Goal: Task Accomplishment & Management: Manage account settings

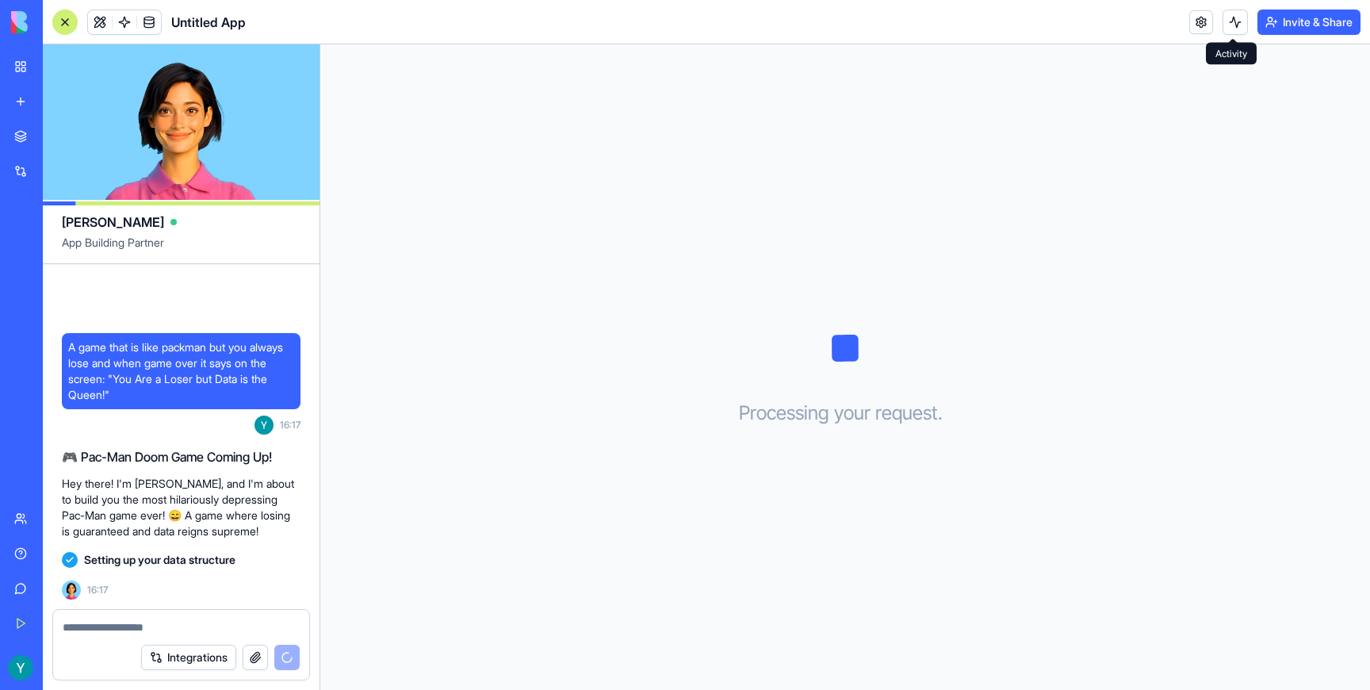
click at [1229, 24] on button at bounding box center [1234, 22] width 25 height 25
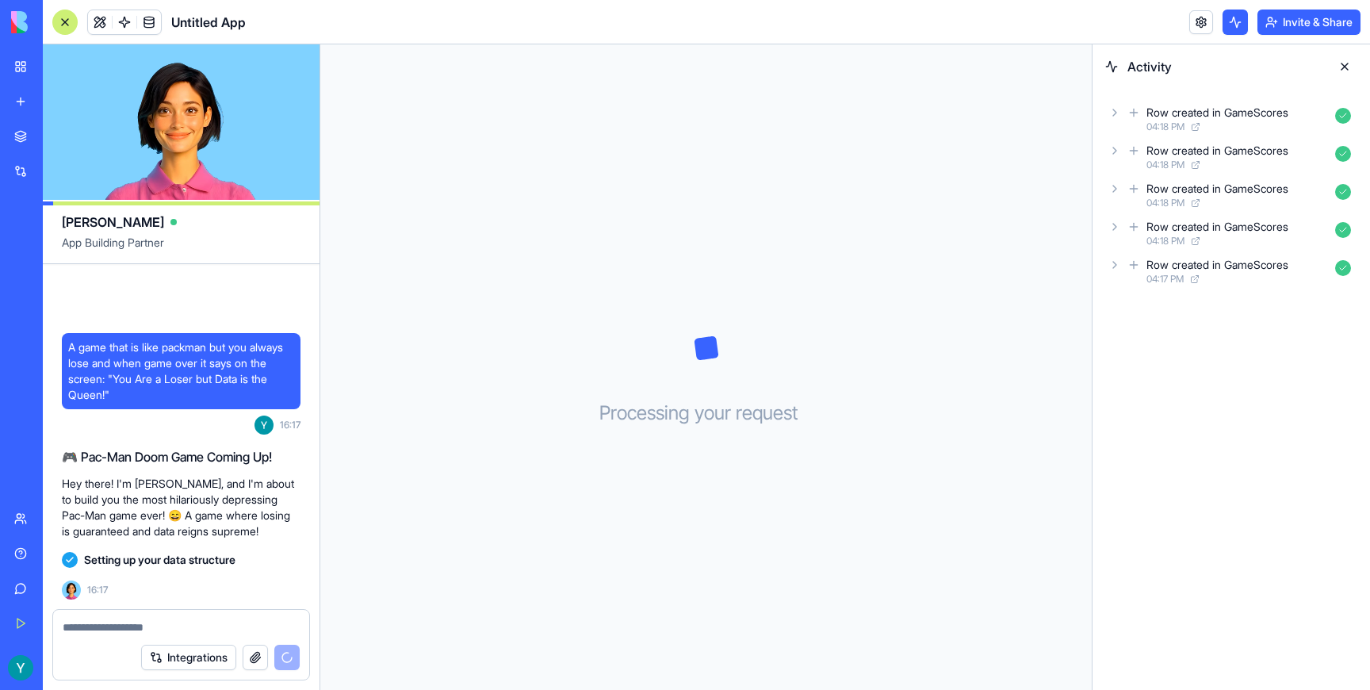
click at [1229, 24] on button at bounding box center [1234, 22] width 25 height 25
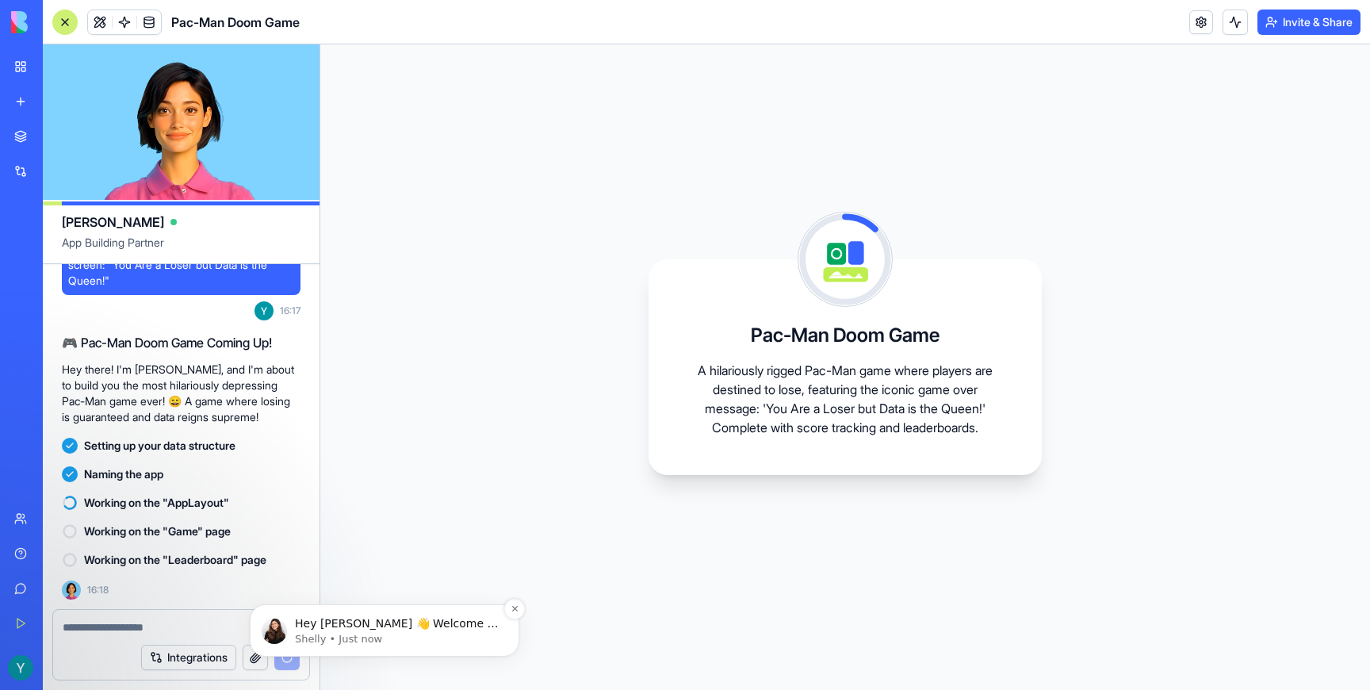
click at [386, 623] on p "Hey [PERSON_NAME] 👋 Welcome to Blocks 🙌 I'm here if you have any questions!" at bounding box center [397, 624] width 205 height 16
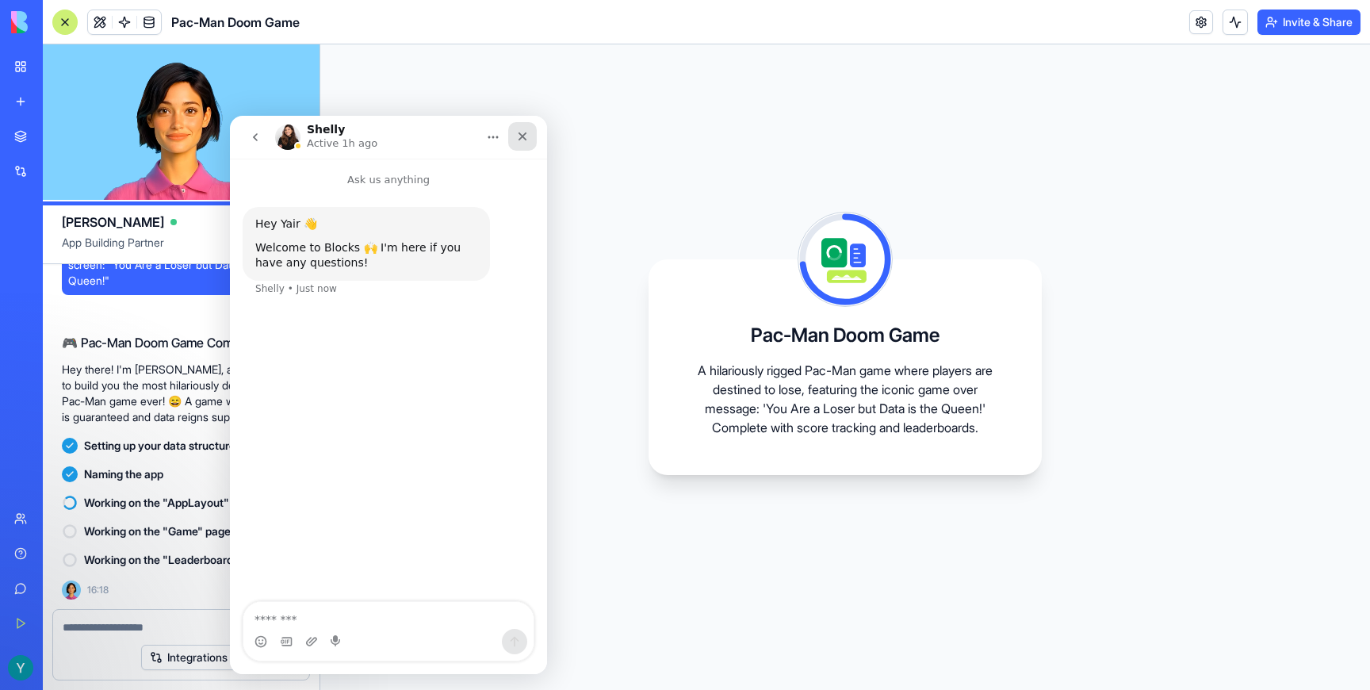
click at [520, 137] on icon "Close" at bounding box center [522, 136] width 9 height 9
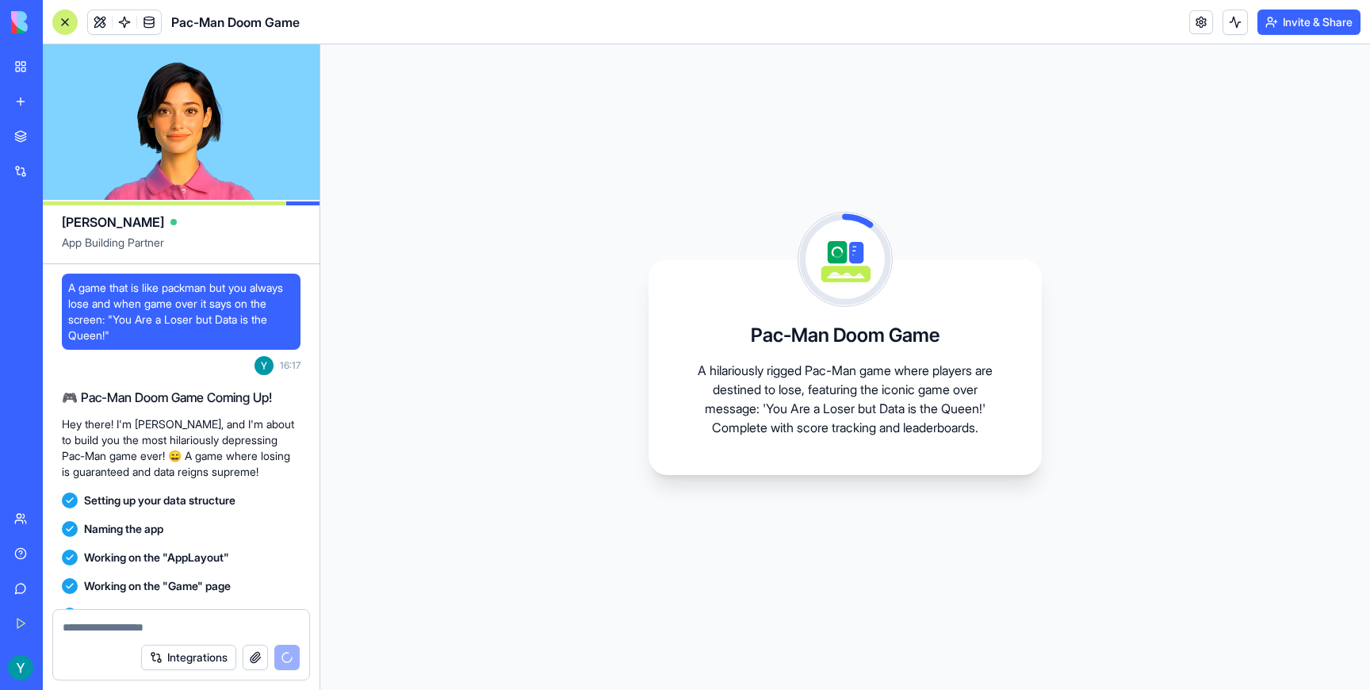
scroll to position [55, 0]
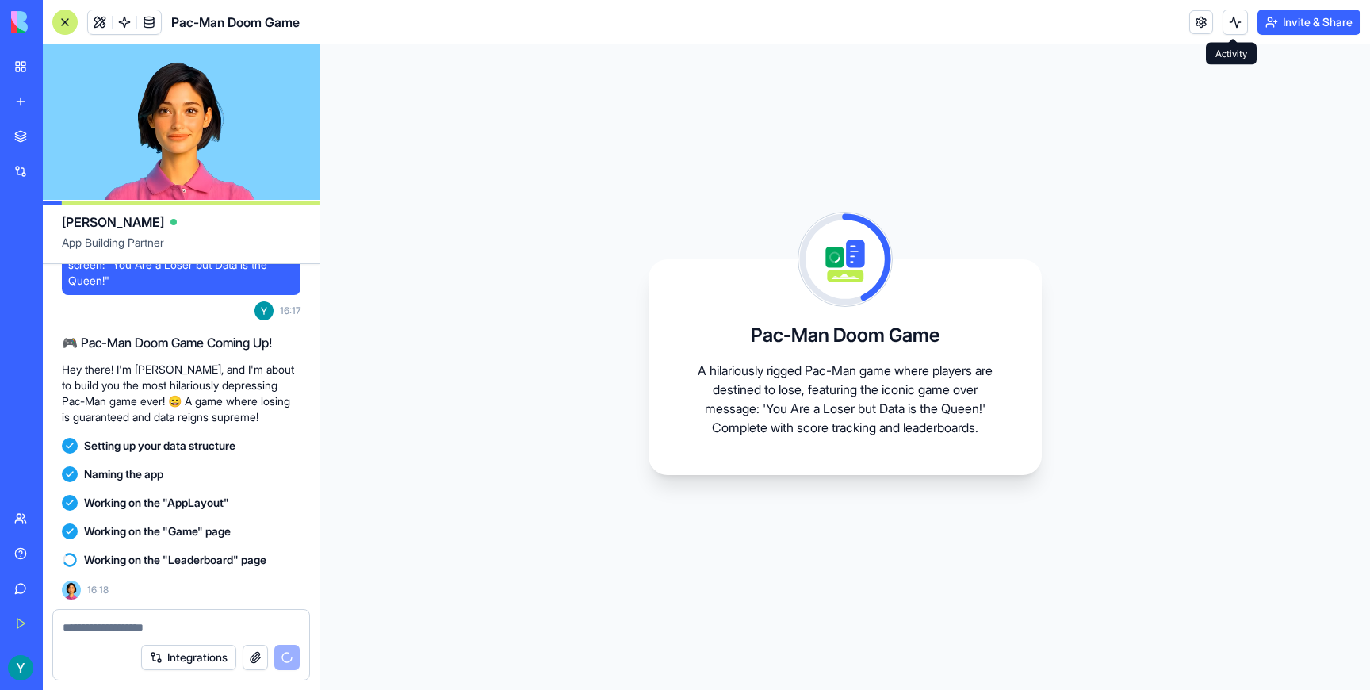
click at [1234, 23] on button at bounding box center [1234, 22] width 25 height 25
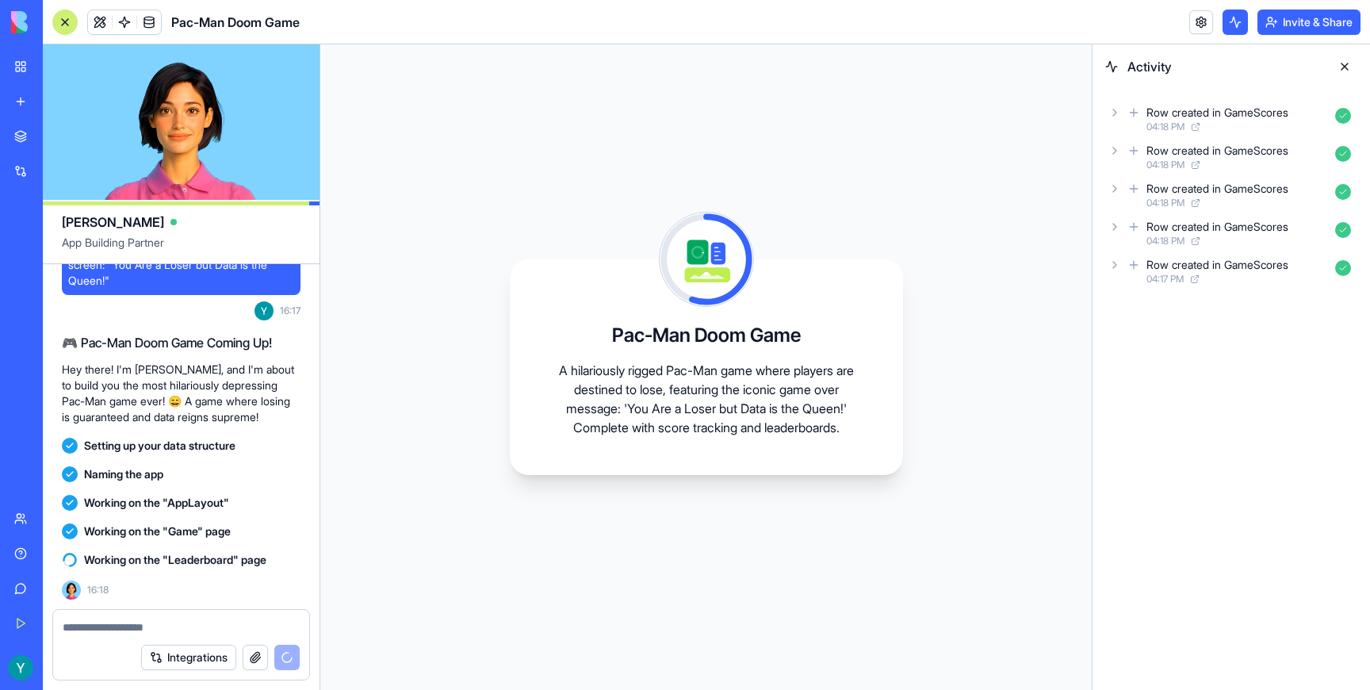
click at [1234, 24] on button at bounding box center [1234, 22] width 25 height 25
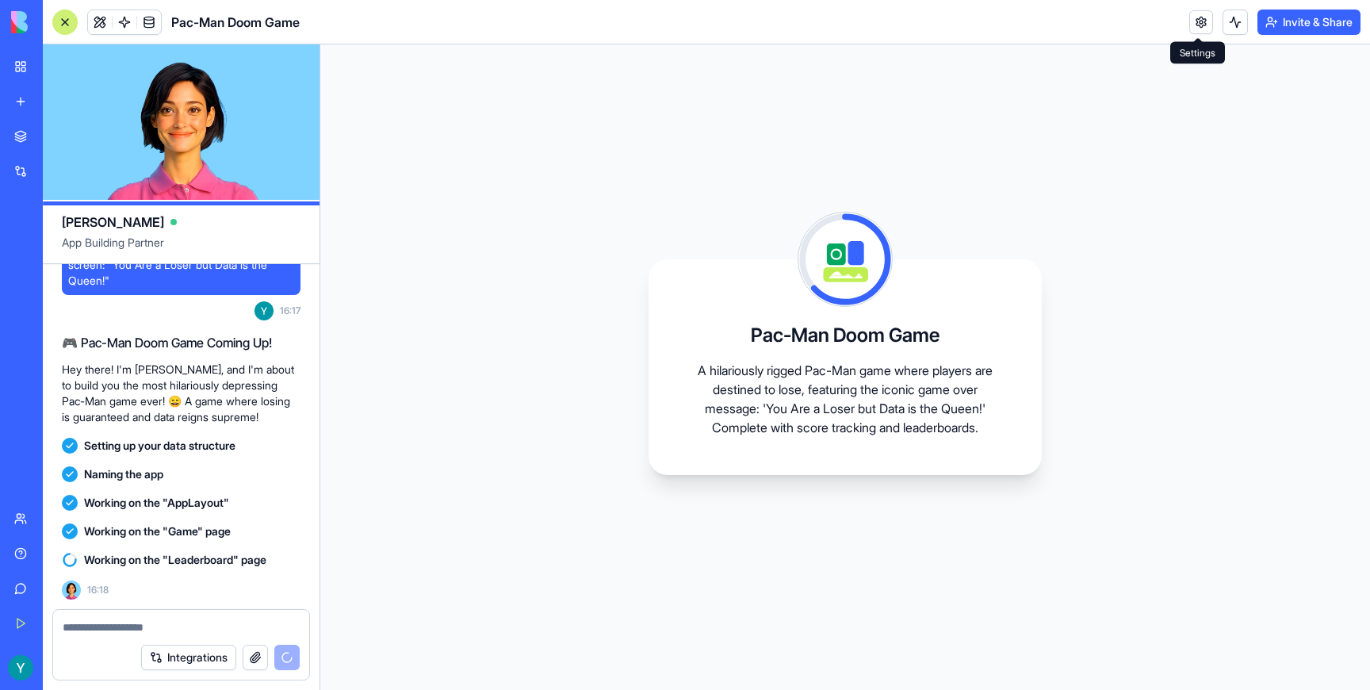
click at [1193, 21] on link at bounding box center [1201, 22] width 24 height 24
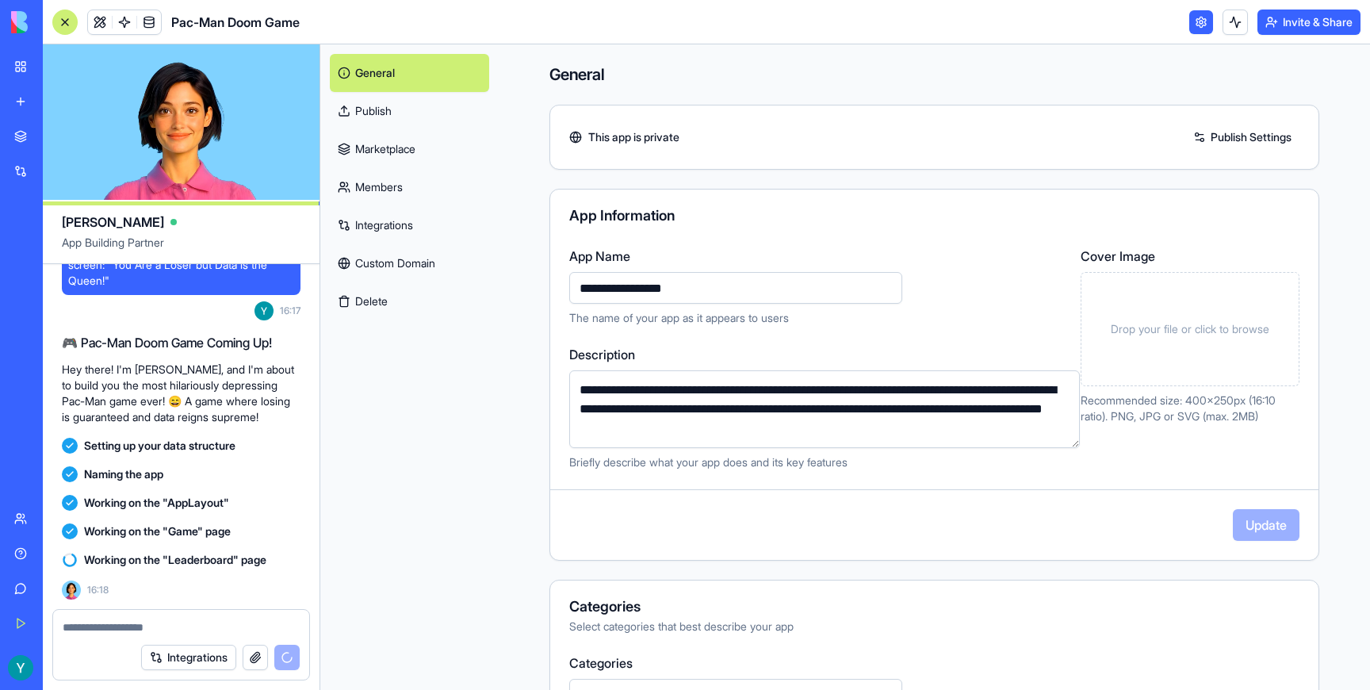
click at [1193, 21] on link at bounding box center [1201, 22] width 24 height 24
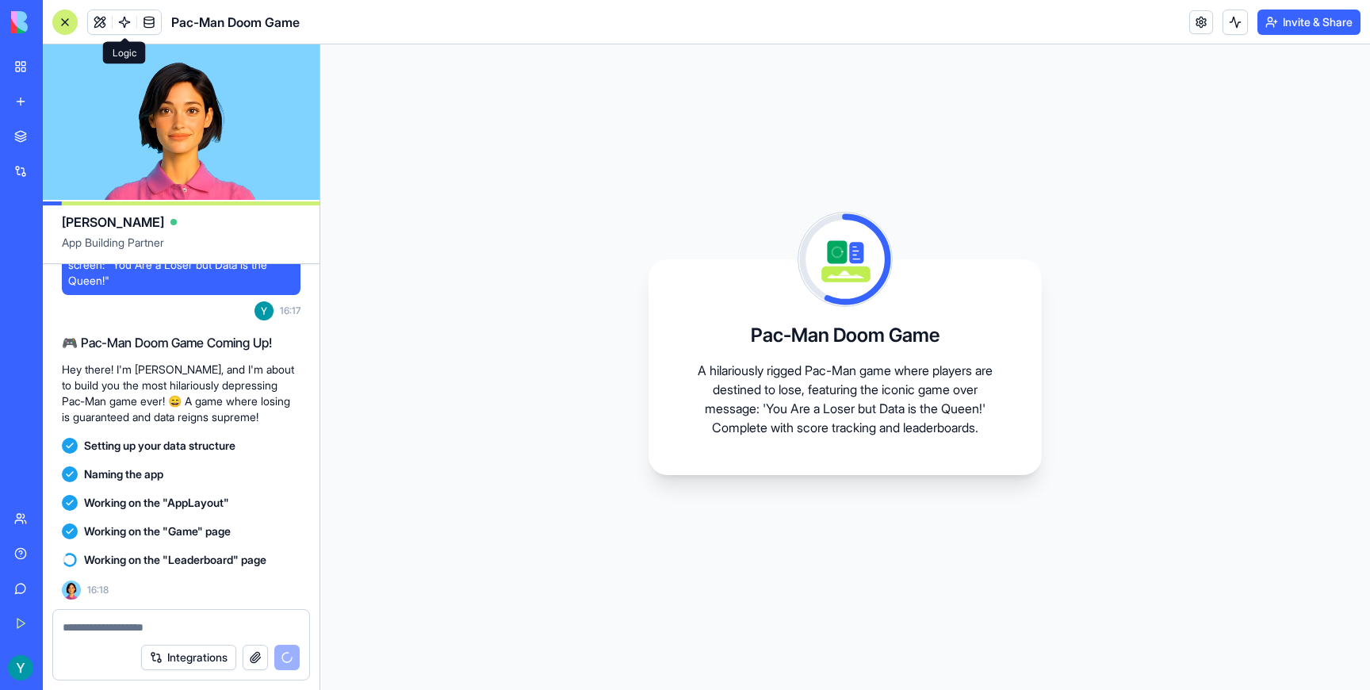
click at [125, 21] on span at bounding box center [124, 22] width 44 height 44
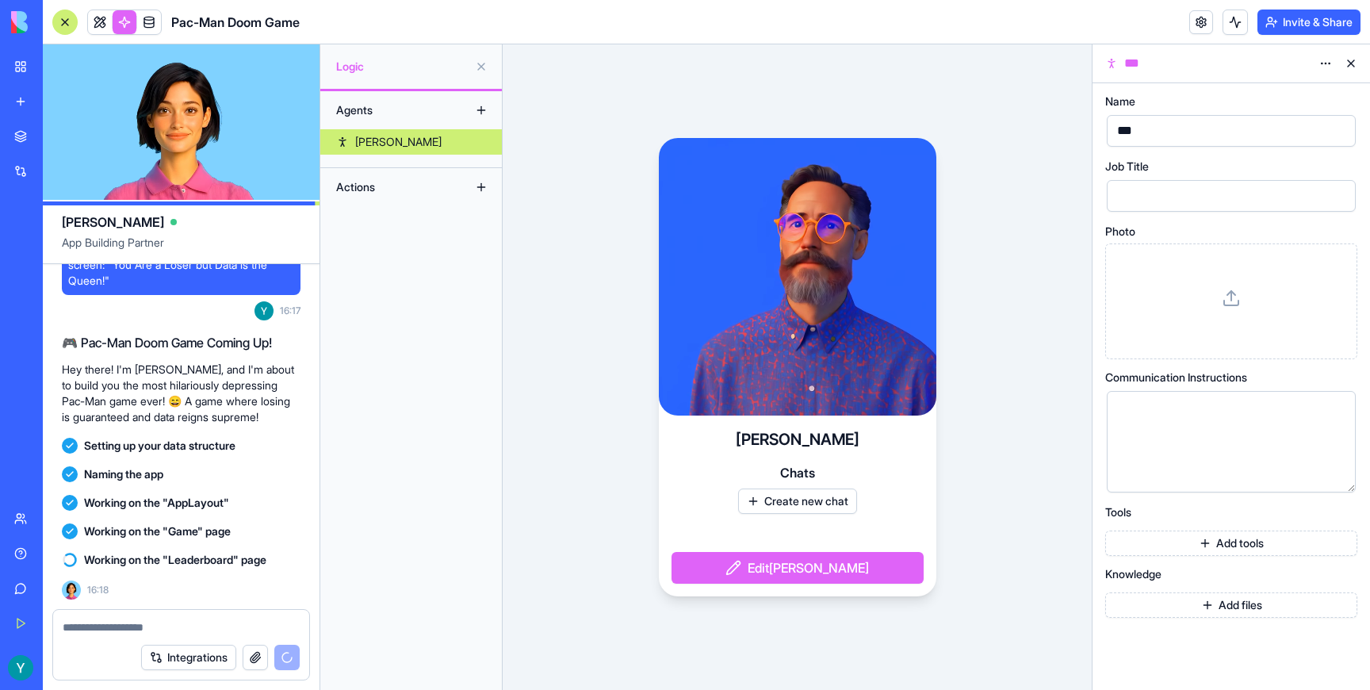
click at [125, 21] on link at bounding box center [125, 22] width 24 height 24
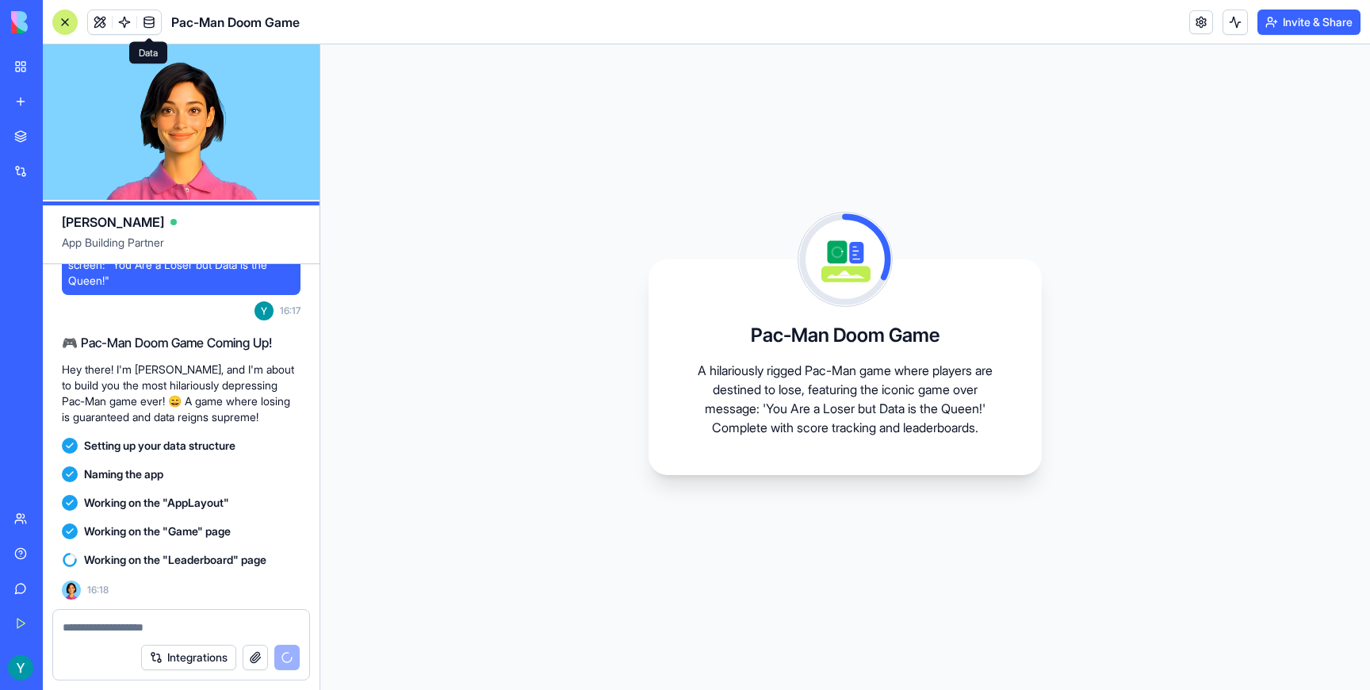
click at [138, 21] on span at bounding box center [149, 22] width 44 height 44
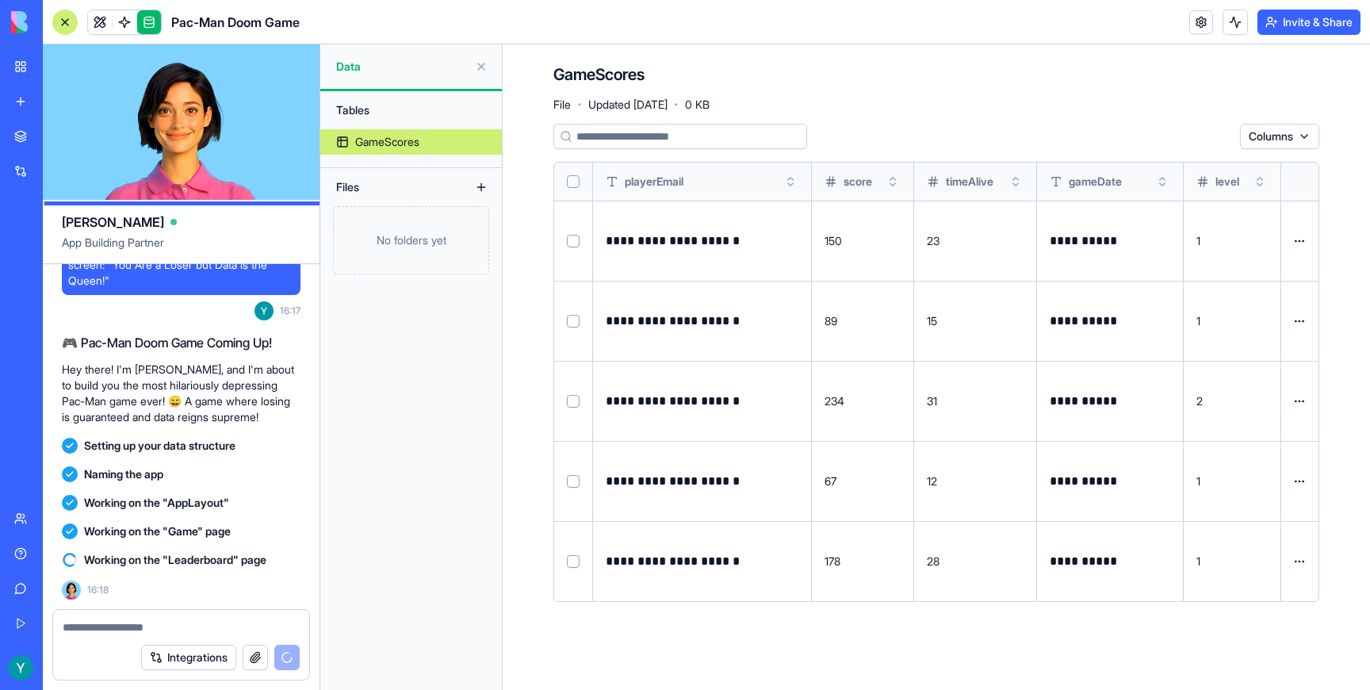
click at [67, 17] on div at bounding box center [64, 22] width 25 height 25
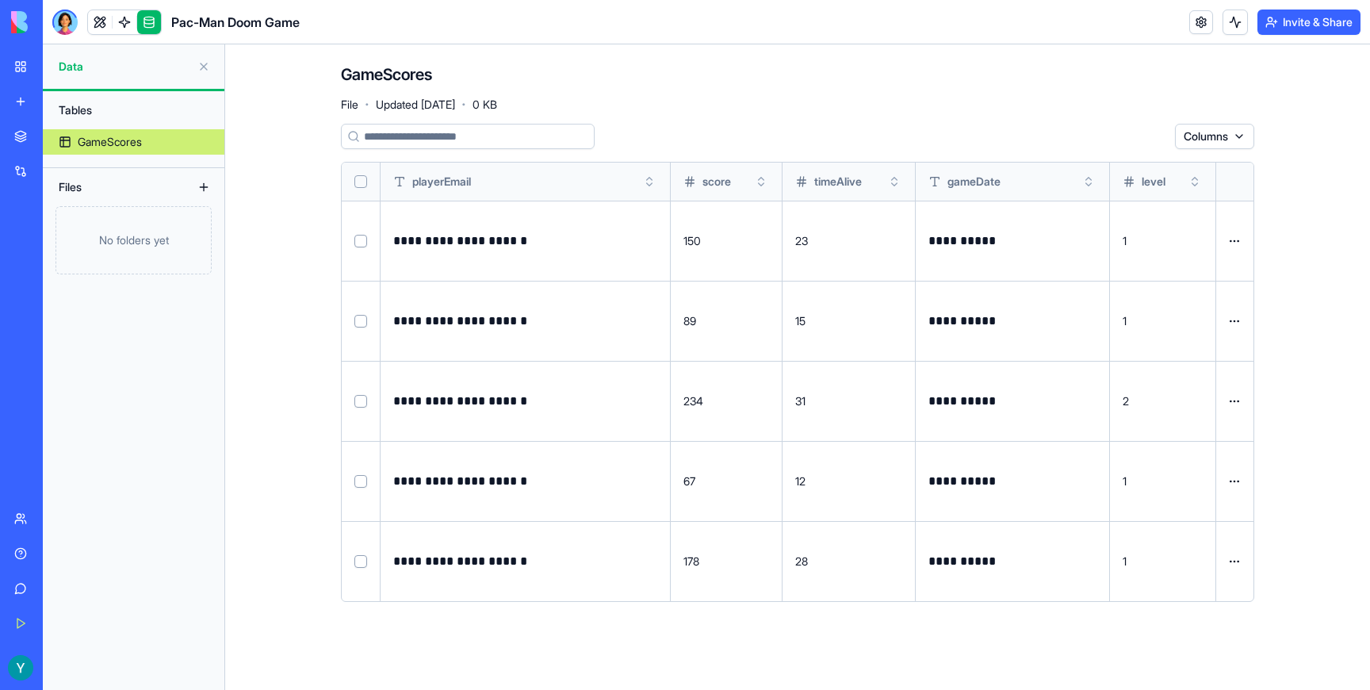
click at [18, 73] on link "My Workspace" at bounding box center [36, 67] width 63 height 32
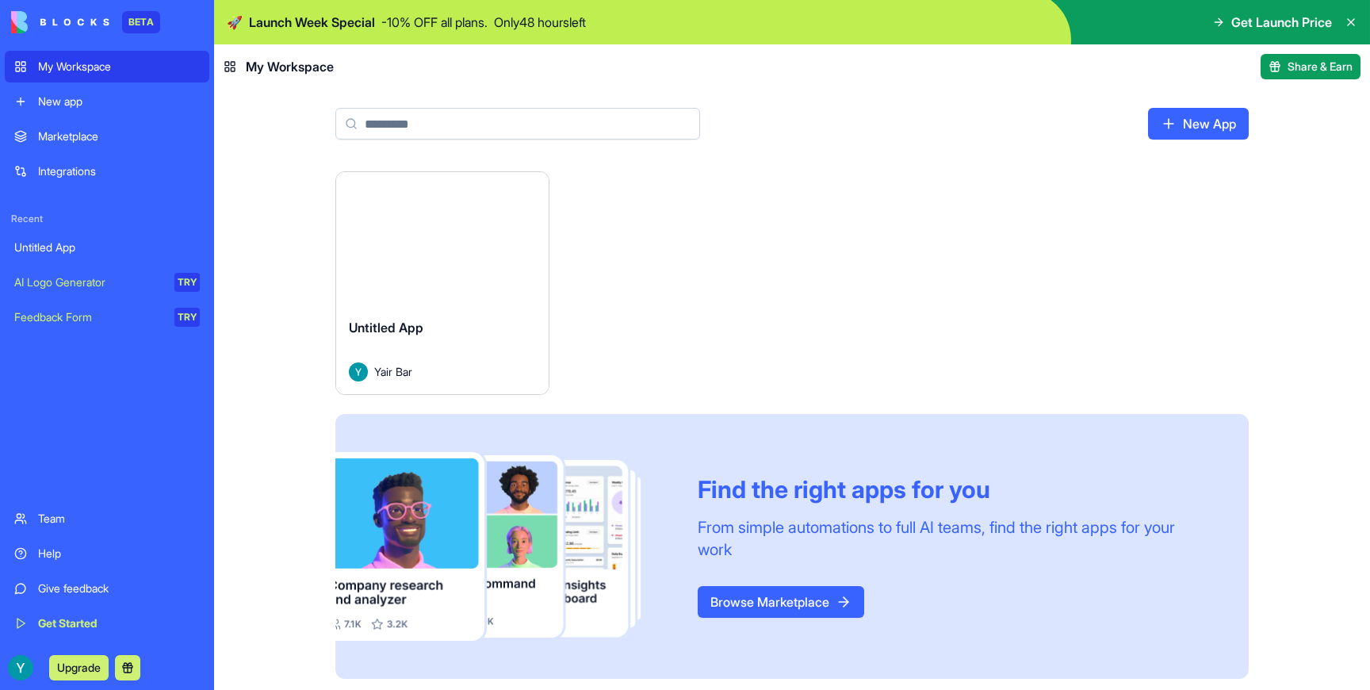
click at [1345, 22] on icon at bounding box center [1350, 22] width 13 height 13
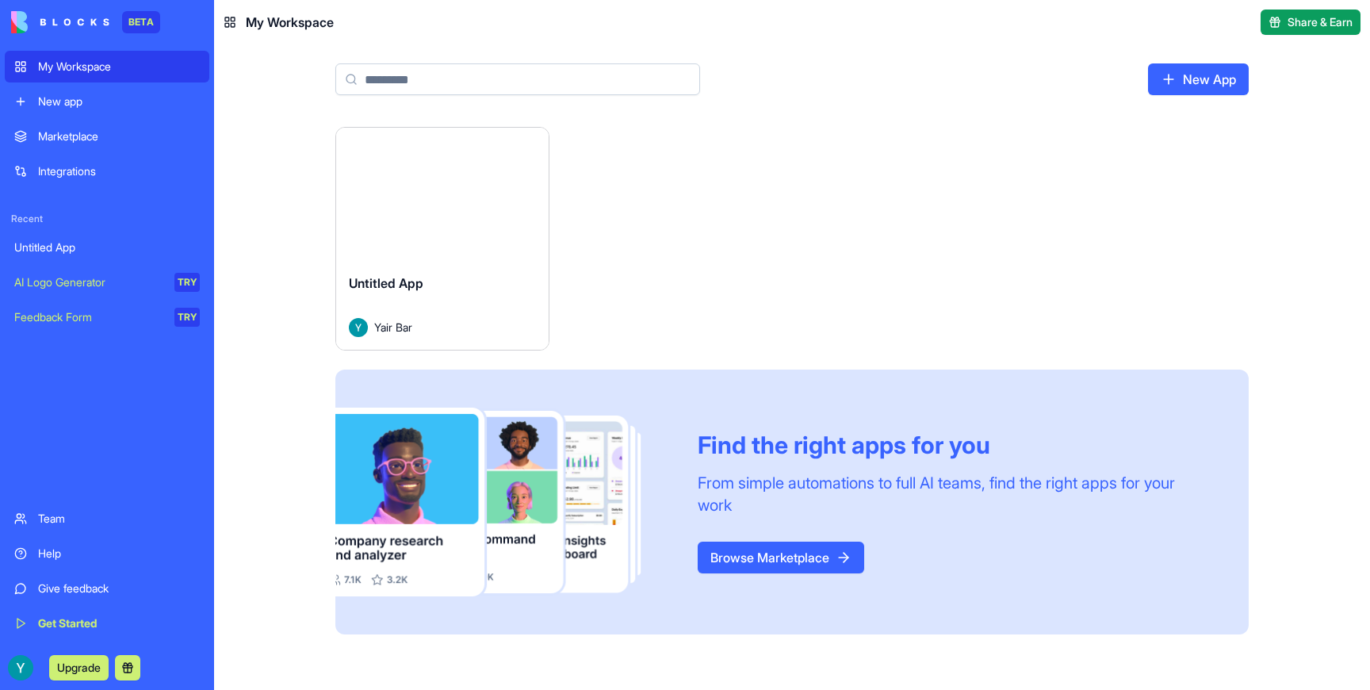
click at [23, 21] on img at bounding box center [60, 22] width 98 height 22
click at [25, 6] on div "BETA" at bounding box center [107, 22] width 205 height 44
click at [300, 26] on span "My Workspace" at bounding box center [290, 22] width 88 height 19
click at [225, 25] on rect at bounding box center [227, 25] width 4 height 4
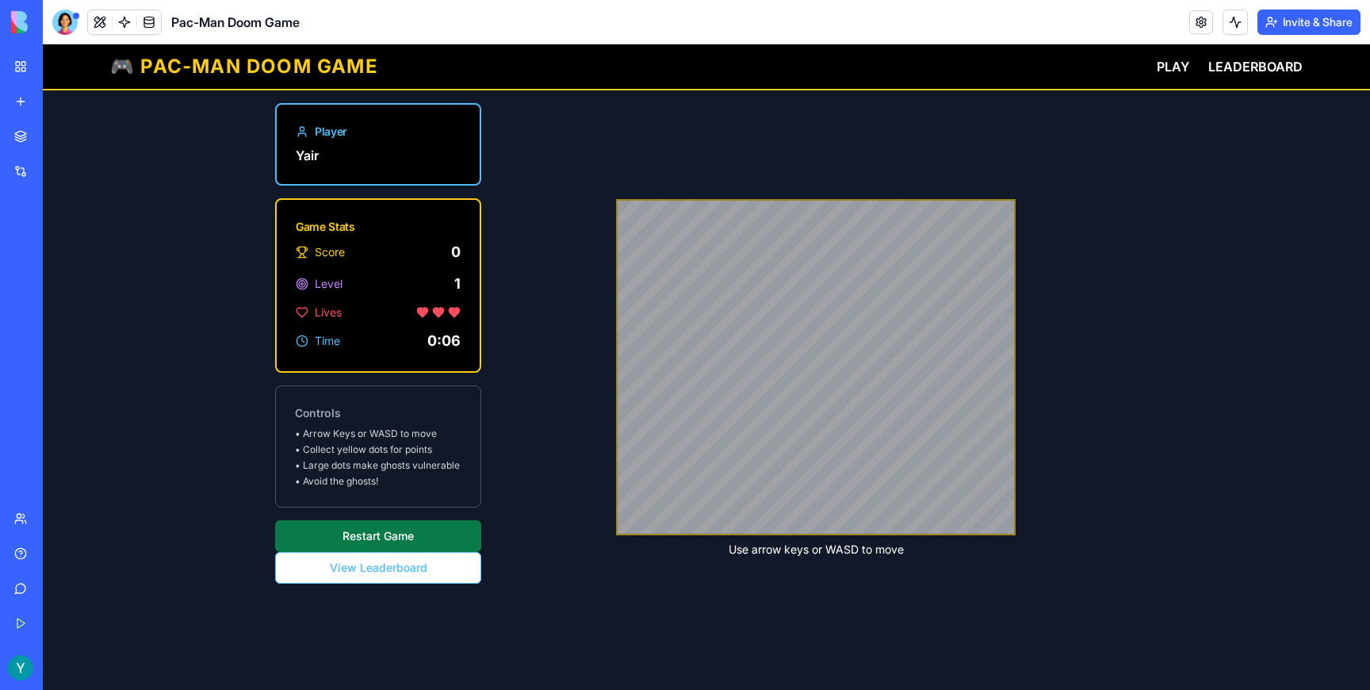
click at [377, 531] on button "Restart Game" at bounding box center [378, 536] width 206 height 32
click at [386, 530] on button "Restart Game" at bounding box center [378, 536] width 206 height 32
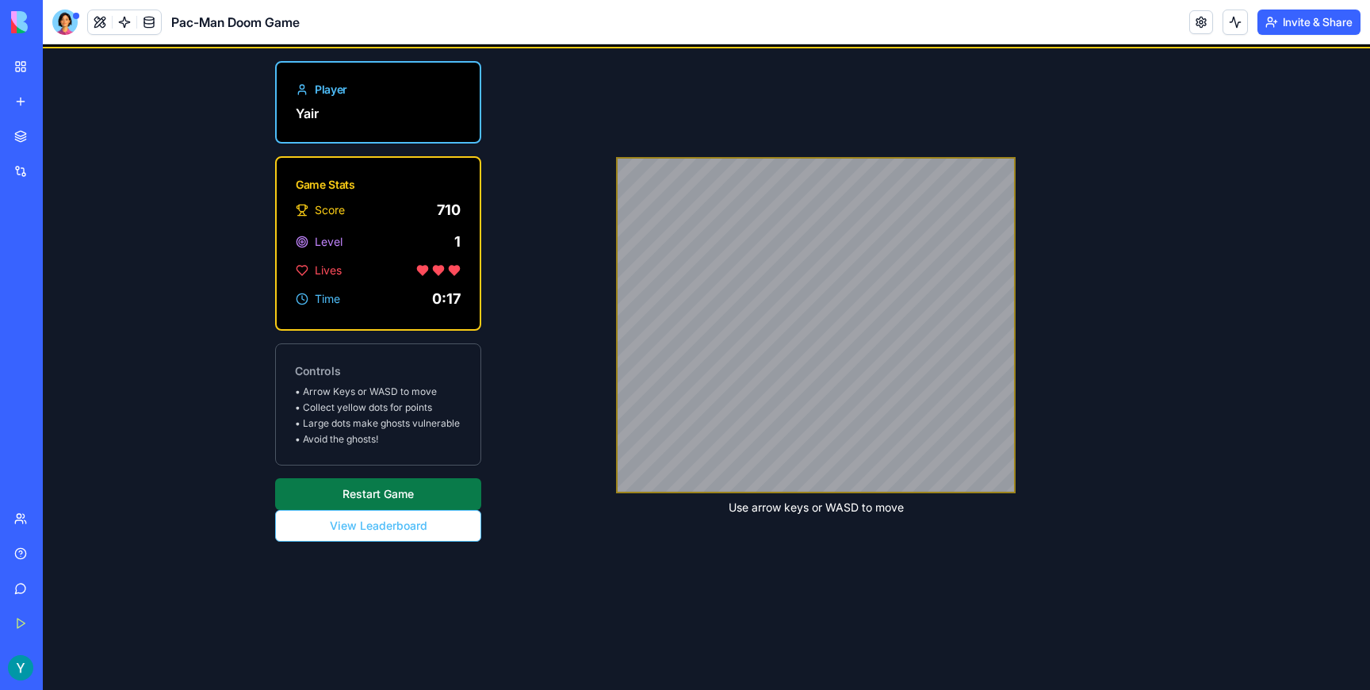
scroll to position [46, 0]
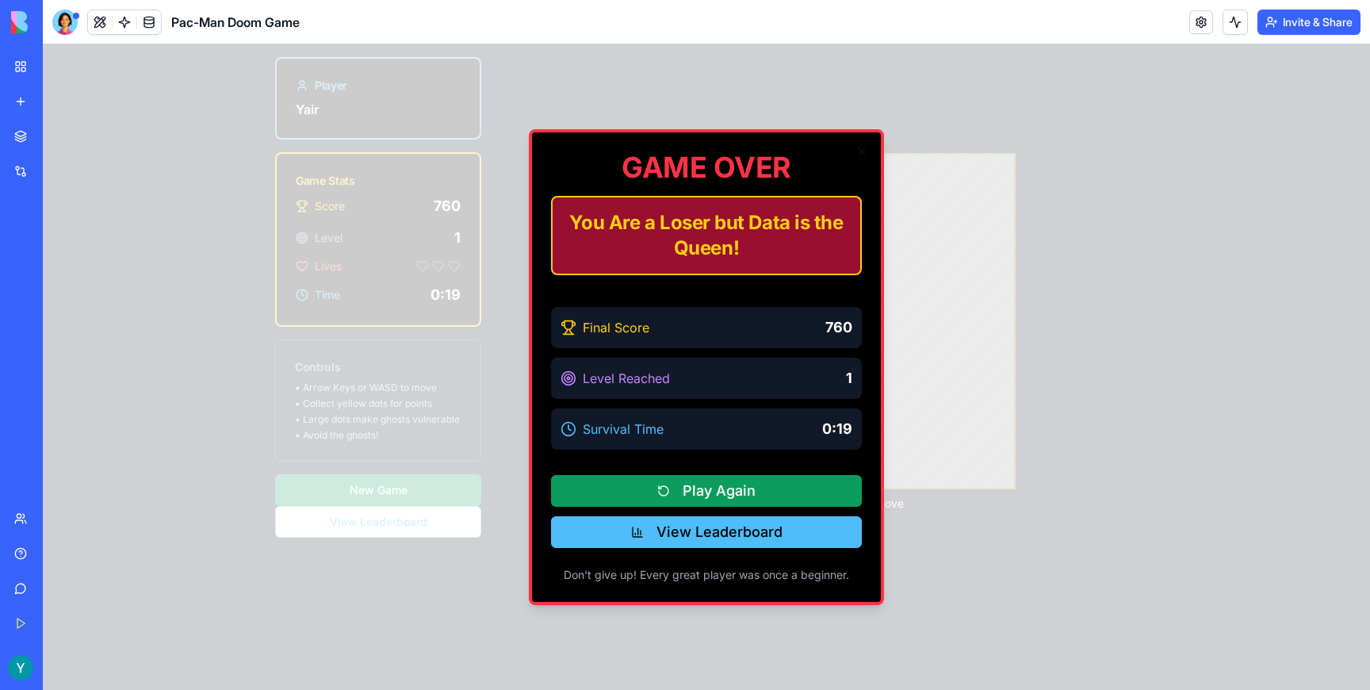
click at [785, 527] on button "View Leaderboard" at bounding box center [706, 532] width 311 height 32
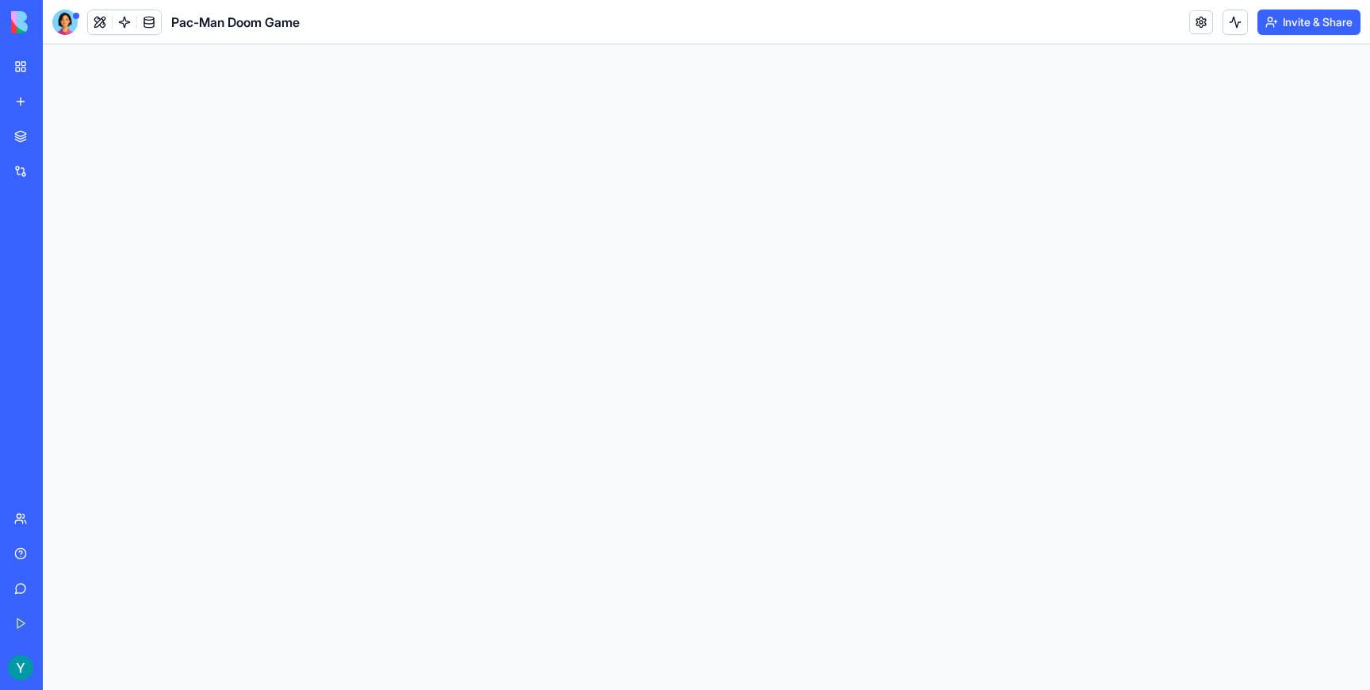
scroll to position [0, 0]
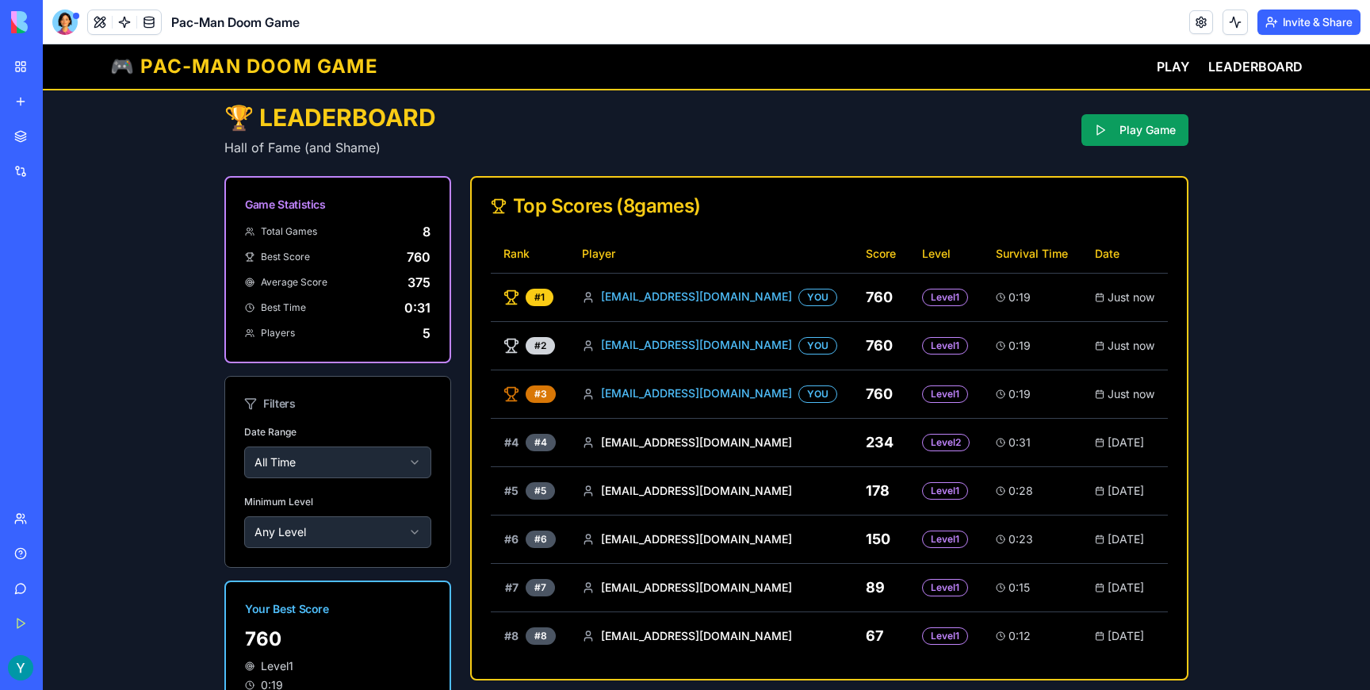
scroll to position [3, 0]
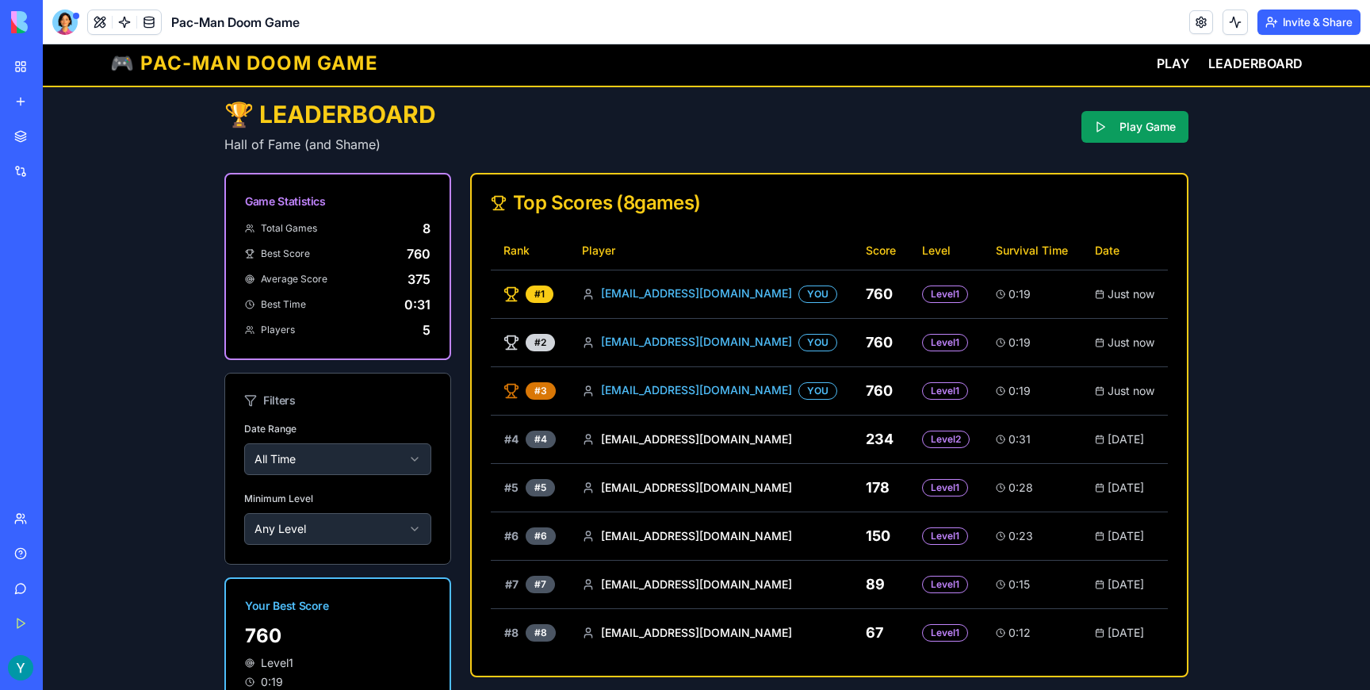
click at [16, 25] on img at bounding box center [60, 22] width 98 height 22
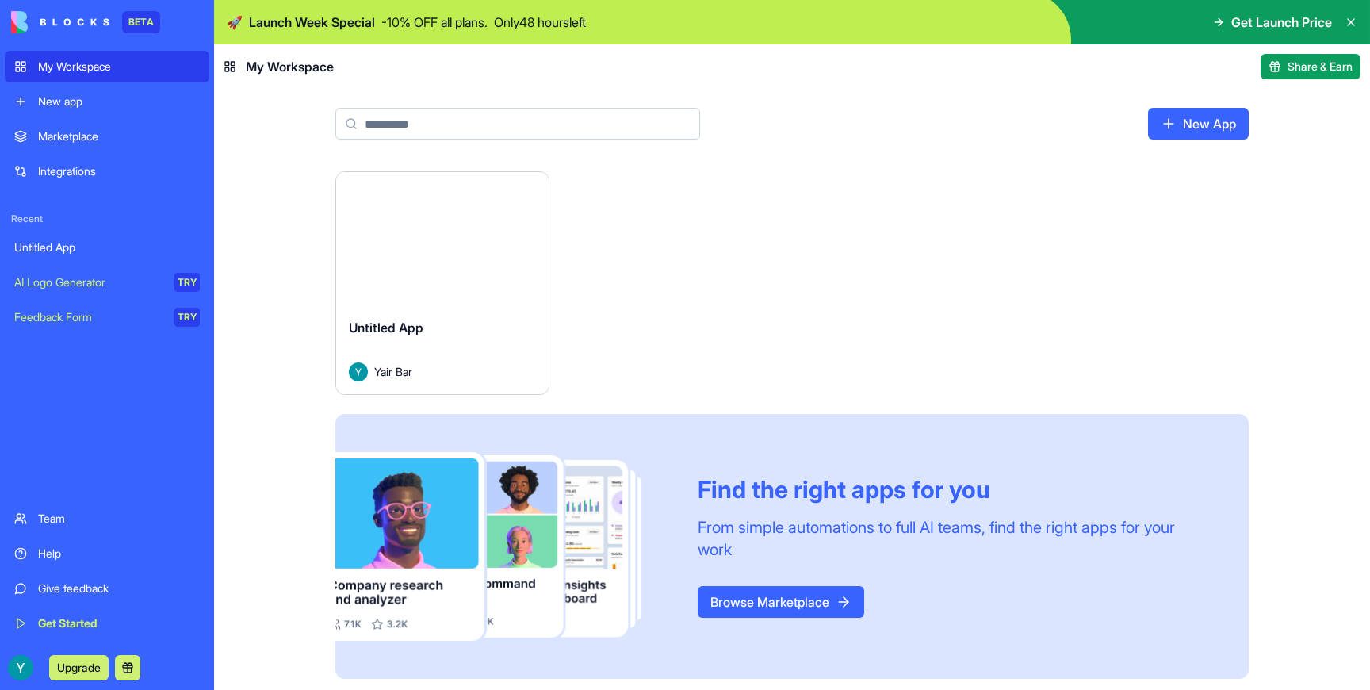
click at [71, 63] on div "My Workspace" at bounding box center [119, 67] width 162 height 16
click at [460, 347] on div "Untitled App" at bounding box center [442, 340] width 187 height 44
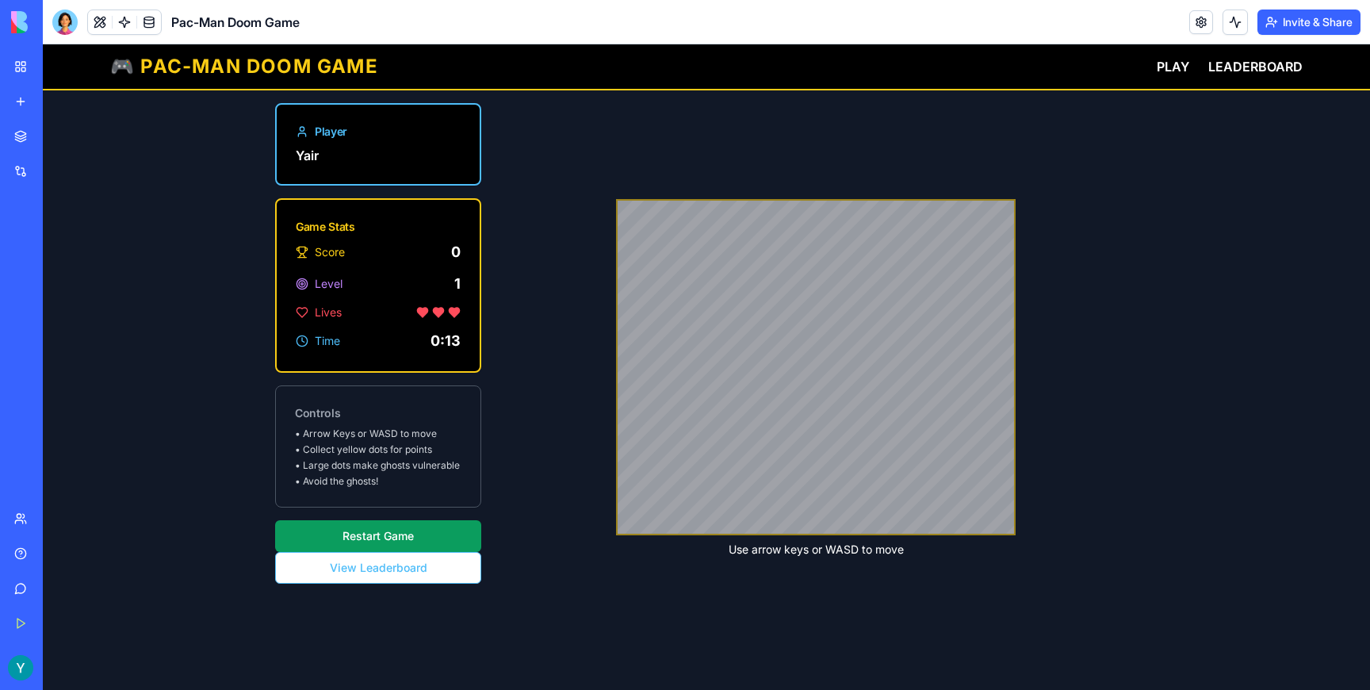
click at [158, 323] on div "Player Yair Game Stats Score 0 Level 1 Lives Time 0:13 Controls • Arrow Keys or…" at bounding box center [706, 412] width 1327 height 645
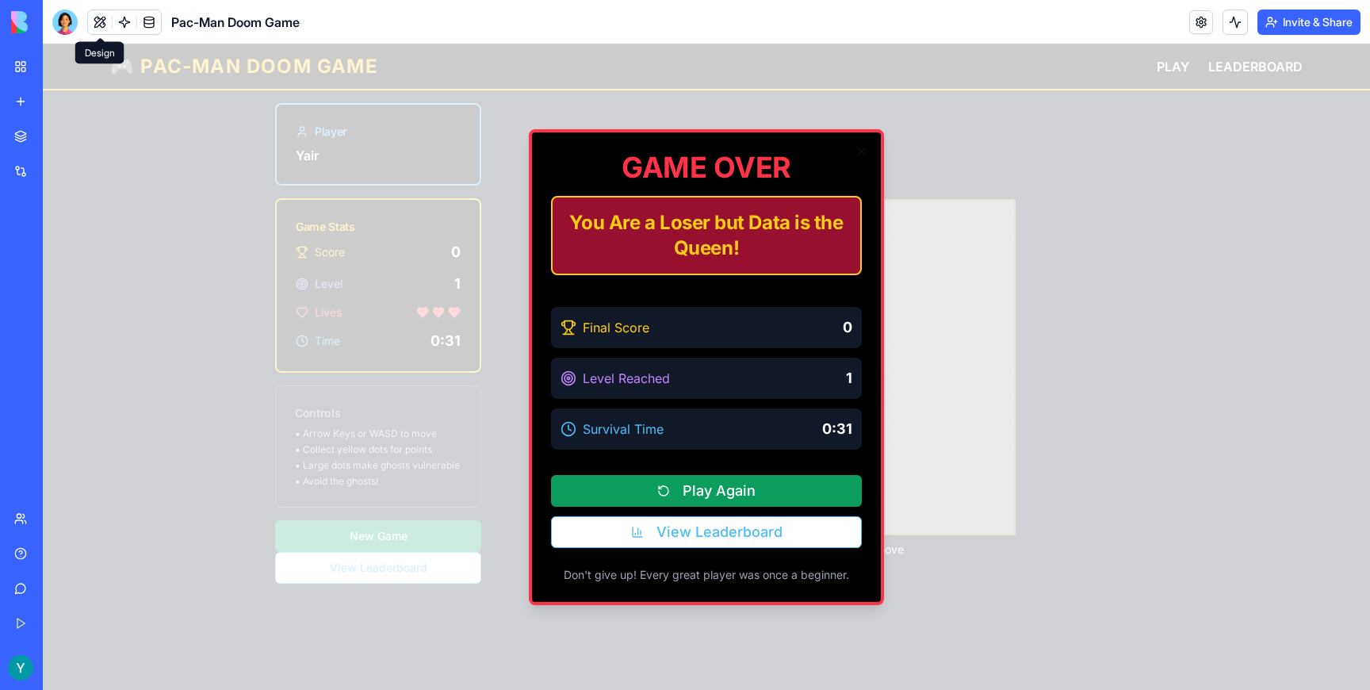
click at [107, 20] on button at bounding box center [100, 22] width 24 height 24
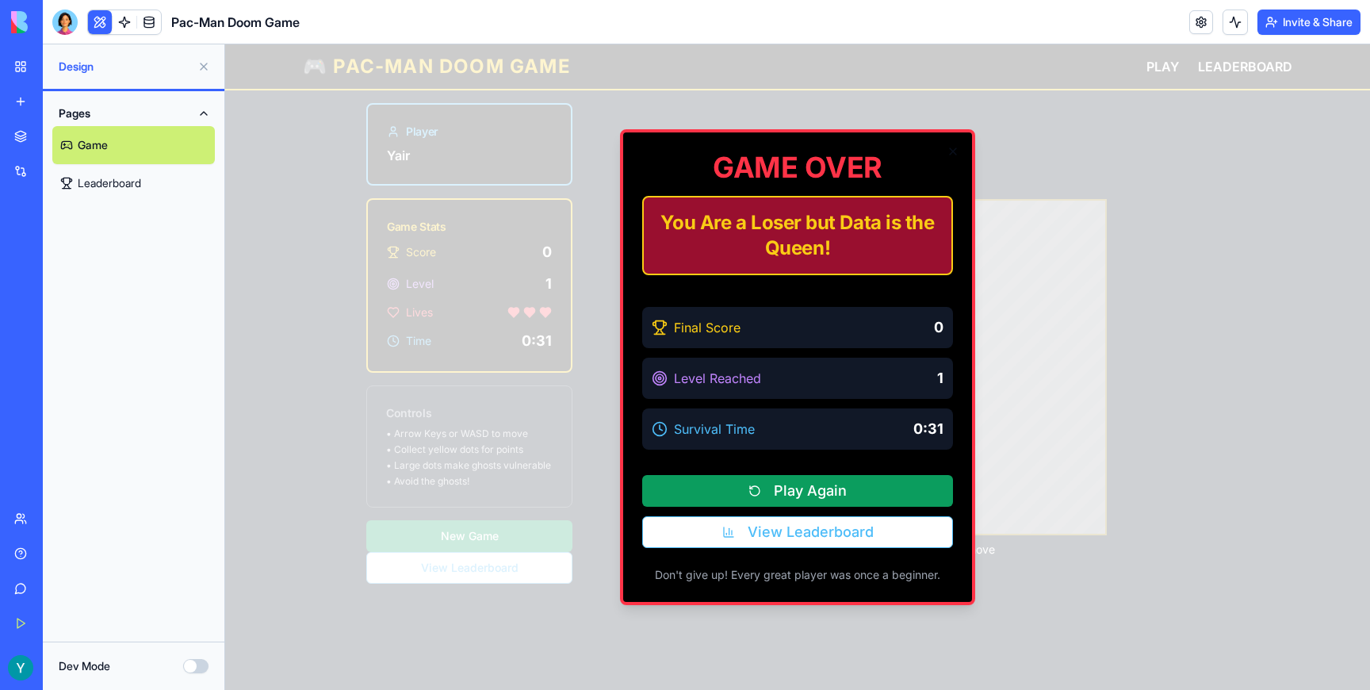
drag, startPoint x: 106, startPoint y: 123, endPoint x: 98, endPoint y: 144, distance: 22.8
click at [106, 124] on button "Pages" at bounding box center [133, 113] width 163 height 25
click at [98, 146] on div "Pages" at bounding box center [134, 366] width 182 height 550
click at [113, 117] on button "Pages" at bounding box center [133, 113] width 163 height 25
click at [97, 146] on link "Game" at bounding box center [133, 145] width 163 height 38
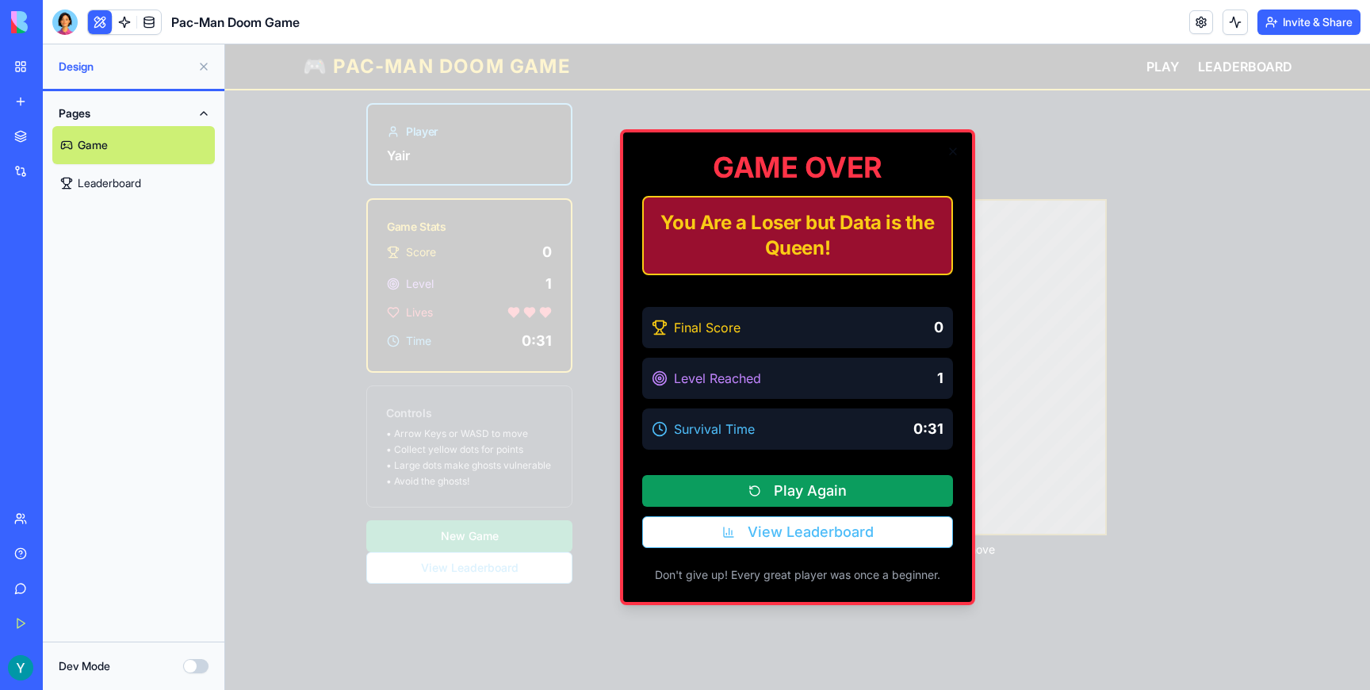
click at [429, 140] on div at bounding box center [797, 366] width 1145 height 645
click at [124, 22] on link at bounding box center [125, 22] width 24 height 24
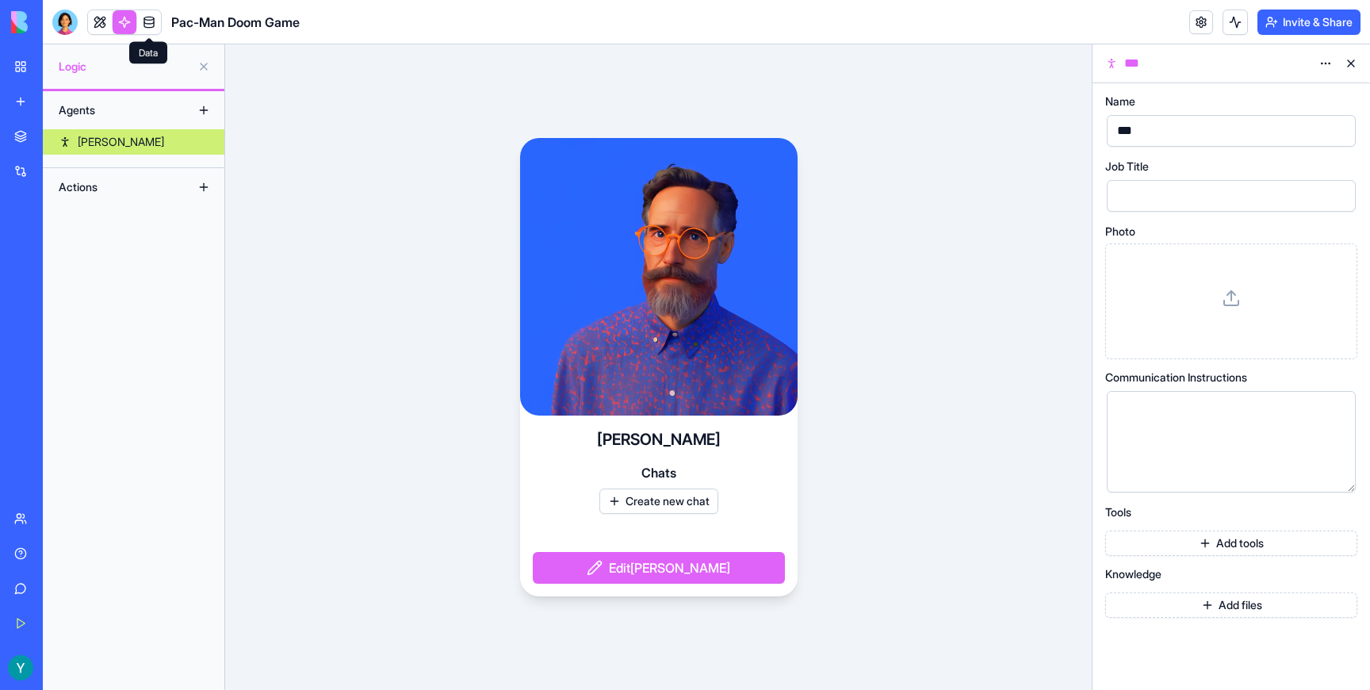
click at [159, 17] on link at bounding box center [149, 22] width 24 height 24
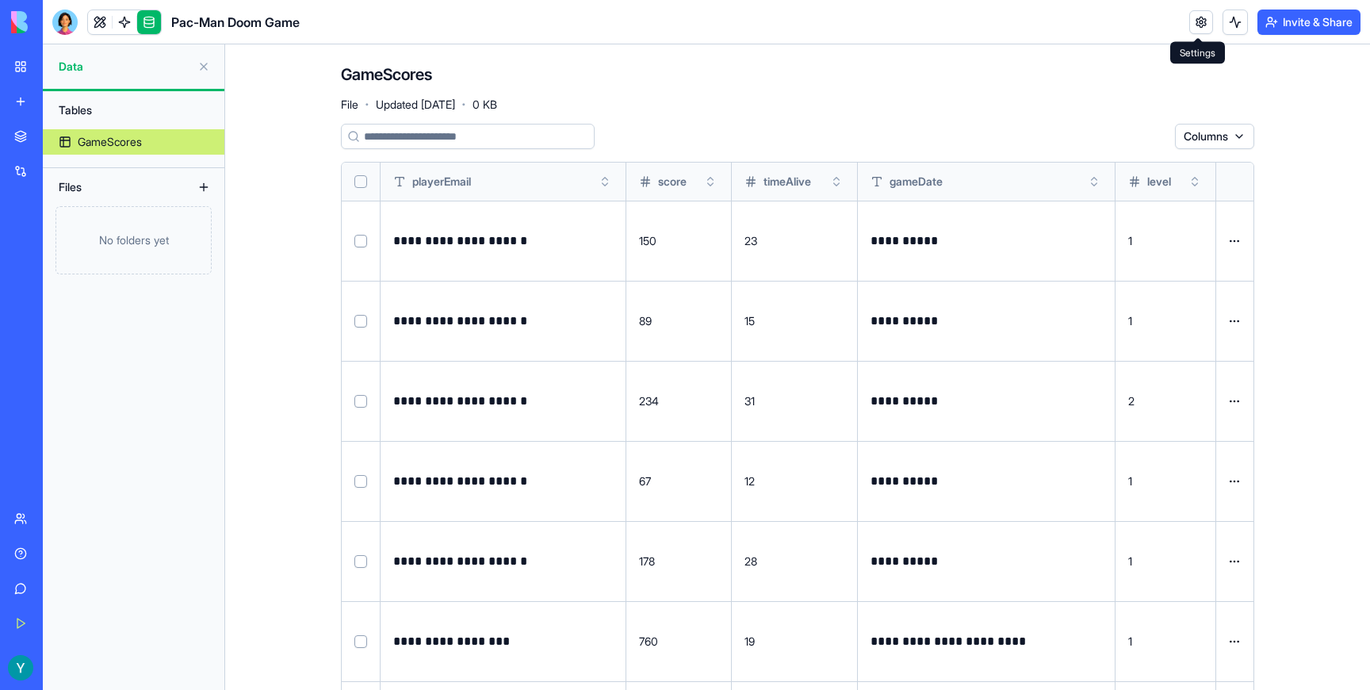
click at [1197, 21] on link at bounding box center [1201, 22] width 24 height 24
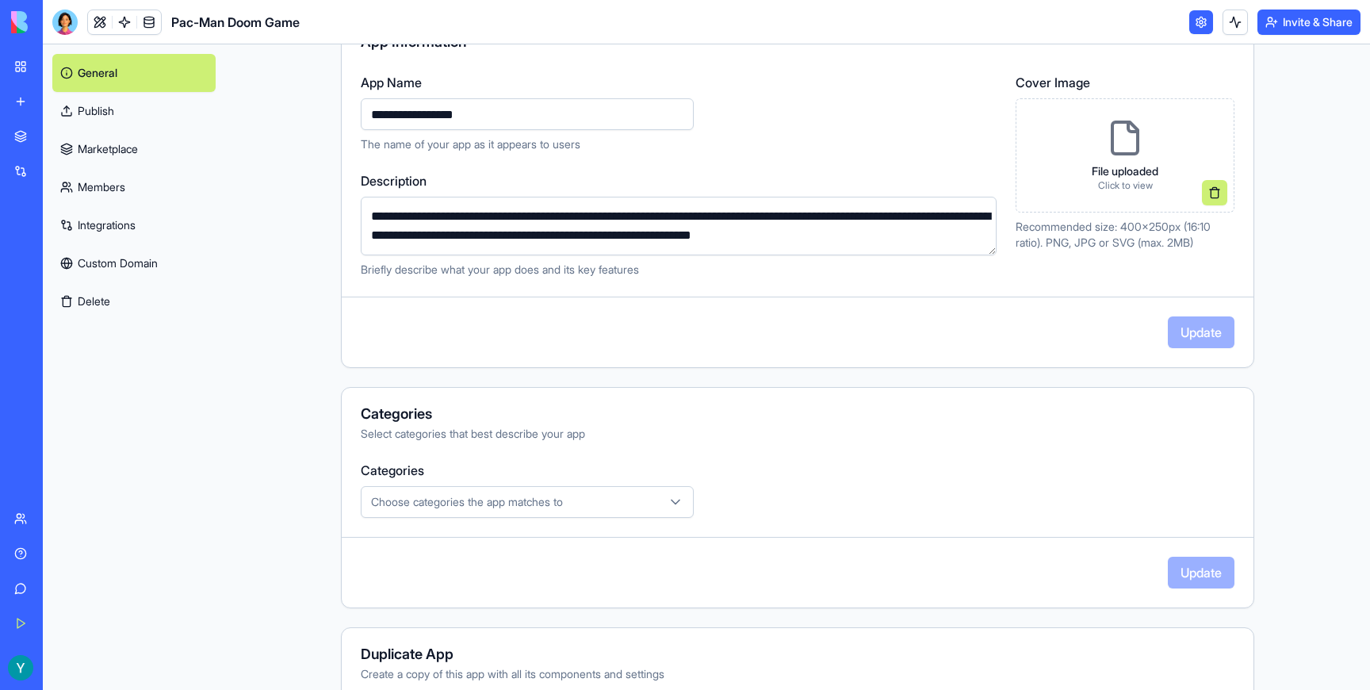
scroll to position [174, 0]
click at [571, 237] on textarea "**********" at bounding box center [679, 225] width 636 height 59
click at [814, 235] on textarea "**********" at bounding box center [679, 225] width 636 height 59
type textarea "**********"
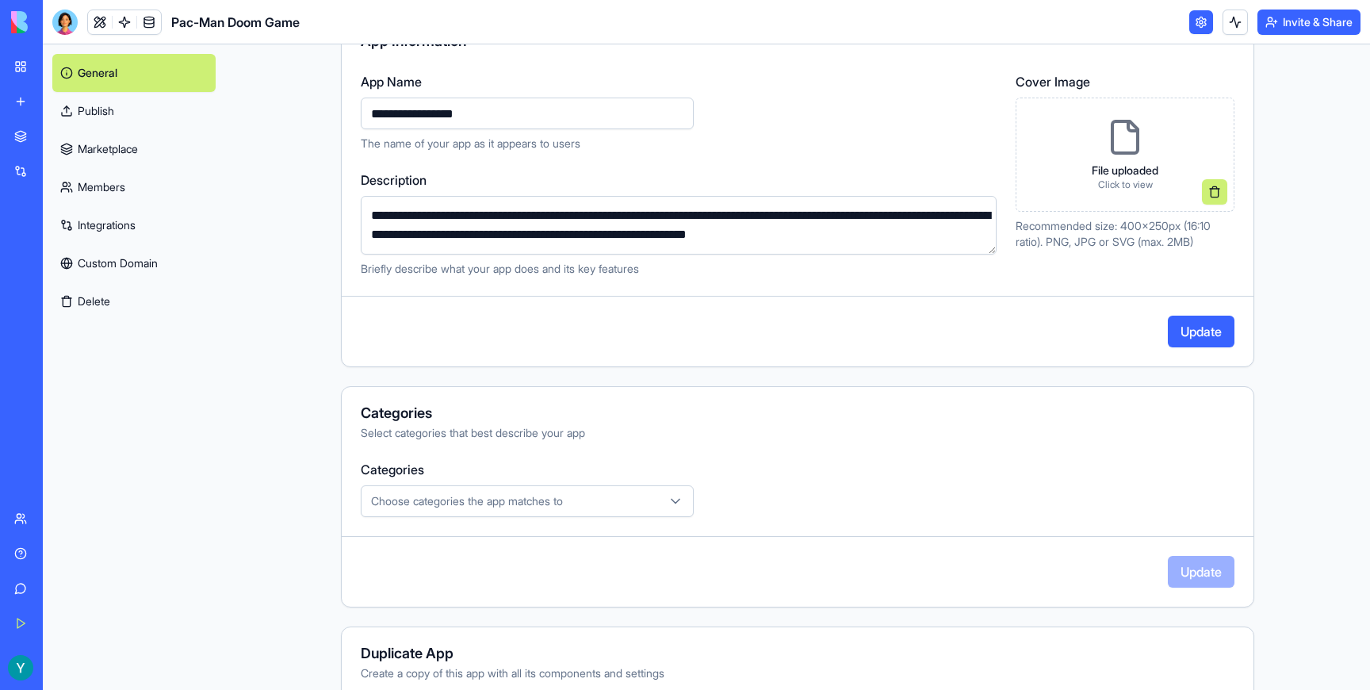
click at [1199, 340] on button "Update" at bounding box center [1201, 332] width 67 height 32
